Goal: Find specific page/section: Find specific page/section

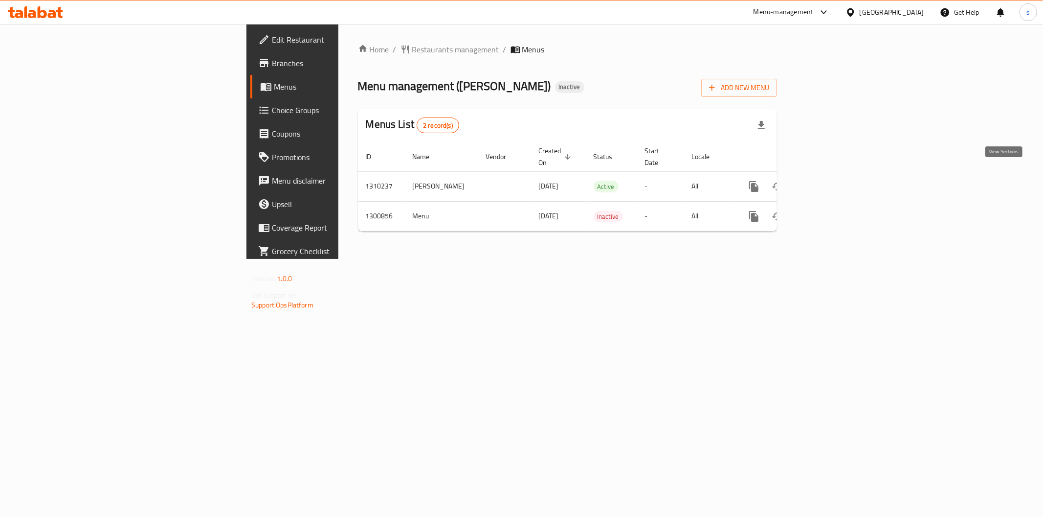
click at [831, 181] on icon "enhanced table" at bounding box center [825, 187] width 12 height 12
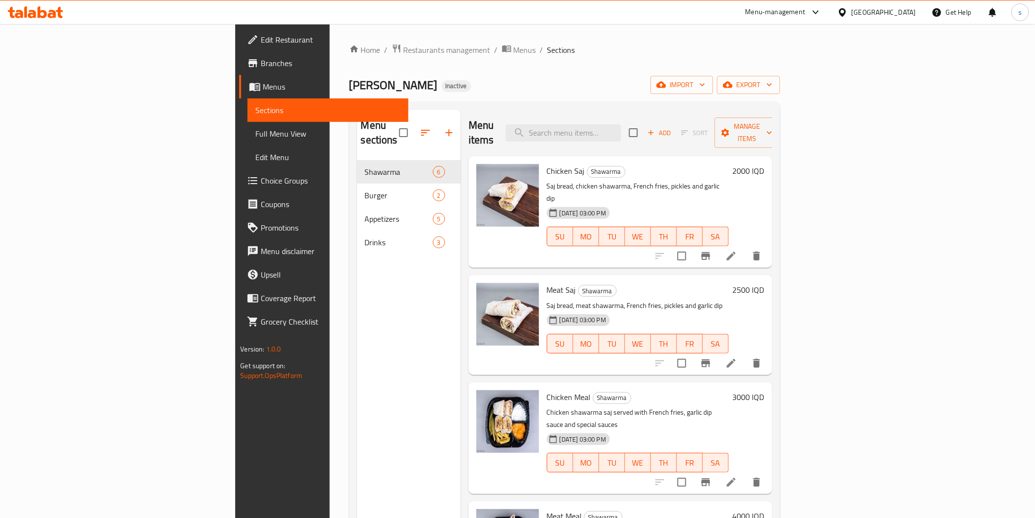
click at [255, 135] on span "Full Menu View" at bounding box center [327, 134] width 145 height 12
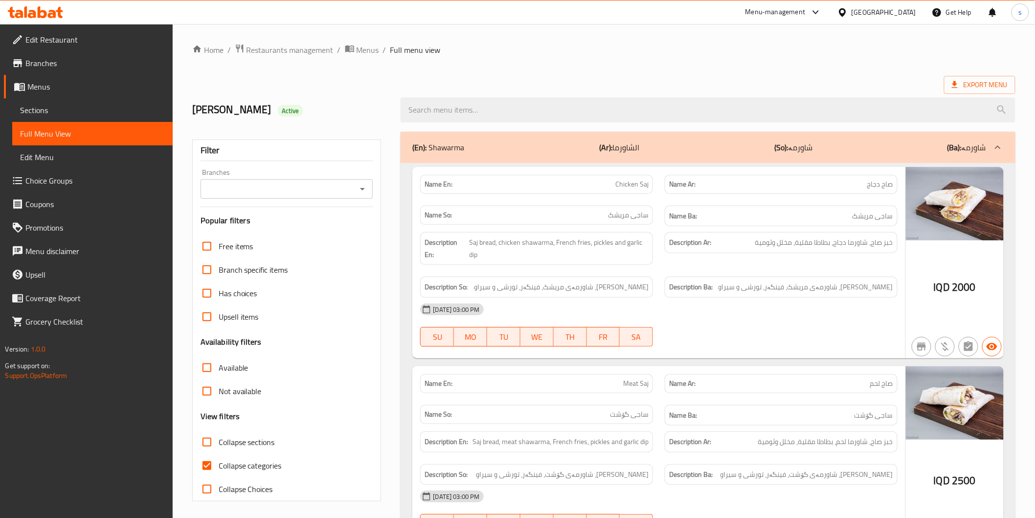
click at [271, 196] on input "Branches" at bounding box center [279, 189] width 151 height 14
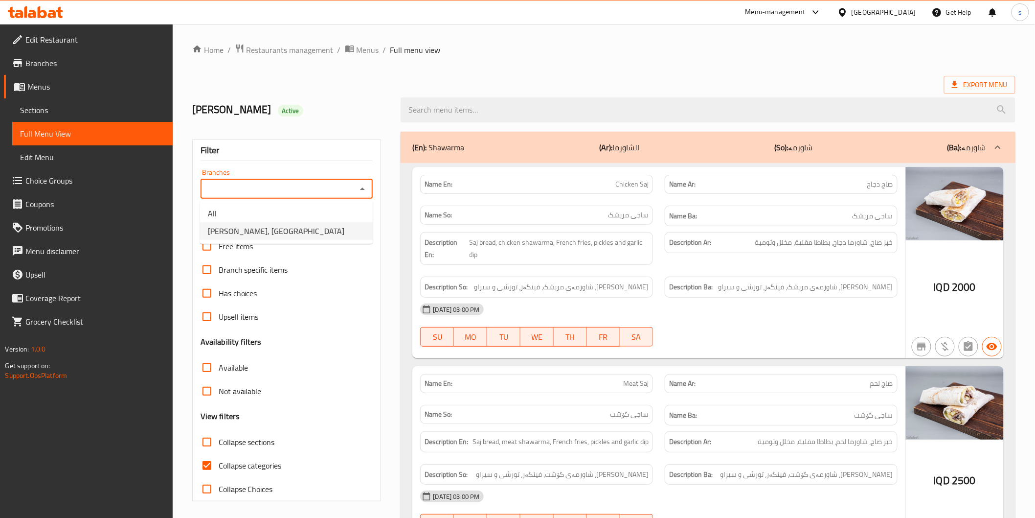
click at [266, 225] on span "[PERSON_NAME], [GEOGRAPHIC_DATA]" at bounding box center [276, 231] width 136 height 12
type input "[PERSON_NAME], [GEOGRAPHIC_DATA]"
click at [224, 466] on span "Collapse categories" at bounding box center [250, 465] width 63 height 12
click at [219, 466] on input "Collapse categories" at bounding box center [206, 464] width 23 height 23
checkbox input "false"
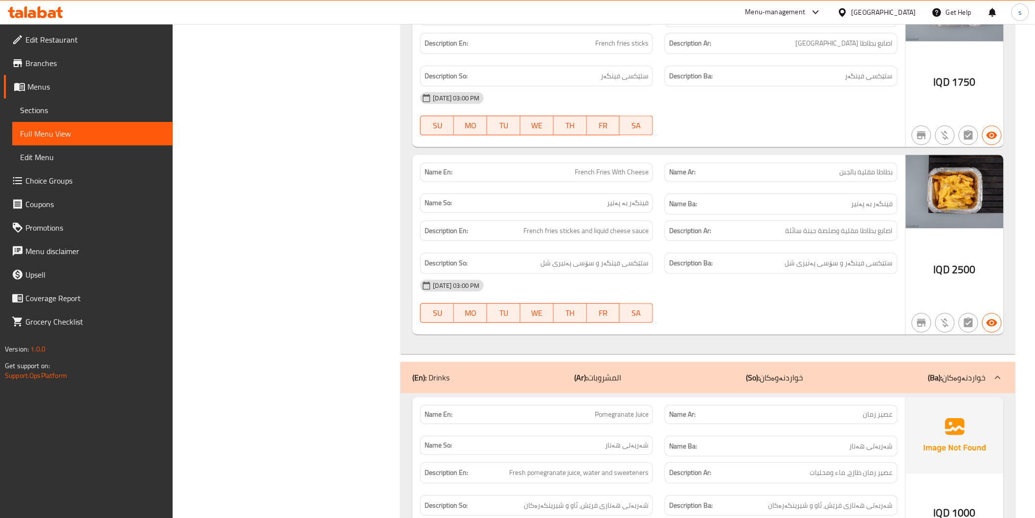
scroll to position [2546, 0]
drag, startPoint x: 581, startPoint y: 173, endPoint x: 504, endPoint y: 157, distance: 79.1
click at [581, 194] on div "Name So: فینگەر بە پەنیر" at bounding box center [536, 203] width 233 height 19
click at [48, 16] on icon at bounding box center [52, 14] width 8 height 8
